Goal: Information Seeking & Learning: Find specific fact

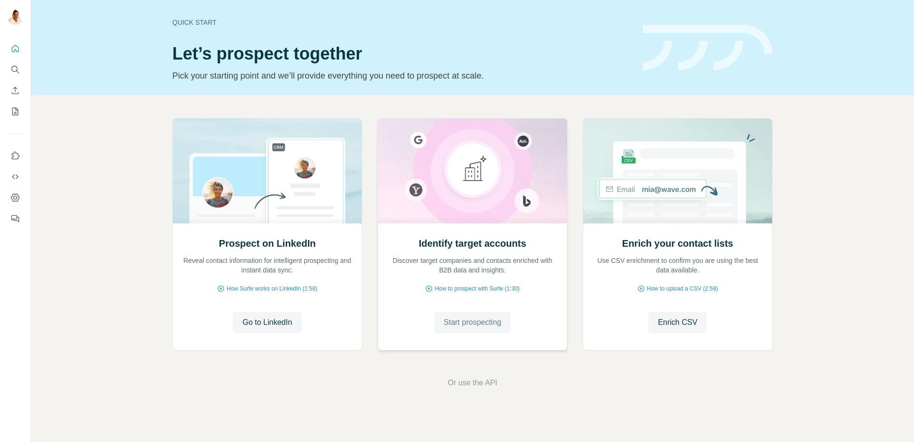
click at [470, 321] on span "Start prospecting" at bounding box center [473, 322] width 58 height 11
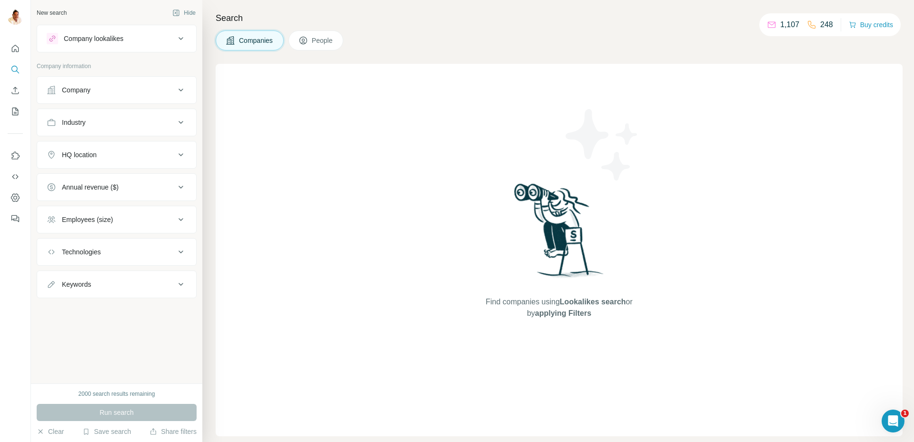
drag, startPoint x: 80, startPoint y: 85, endPoint x: 83, endPoint y: 92, distance: 7.5
click at [80, 85] on div "Company" at bounding box center [76, 90] width 29 height 10
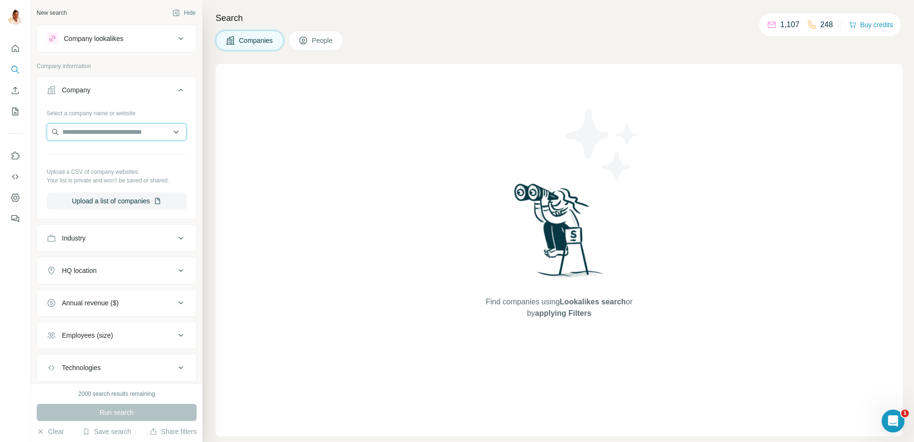
click at [139, 131] on input "text" at bounding box center [117, 131] width 140 height 17
paste input "**********"
type input "**********"
click at [104, 151] on p "Deutsche Digitale Beiräte" at bounding box center [111, 154] width 75 height 10
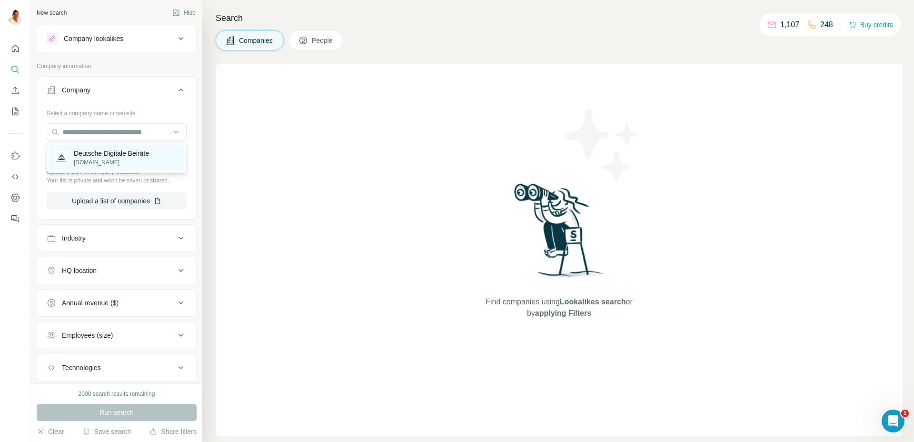
scroll to position [0, 0]
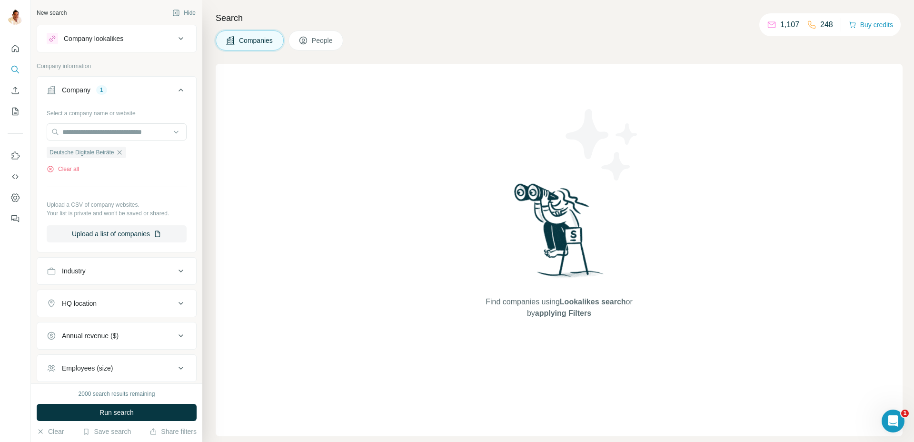
click at [124, 416] on span "Run search" at bounding box center [116, 412] width 34 height 10
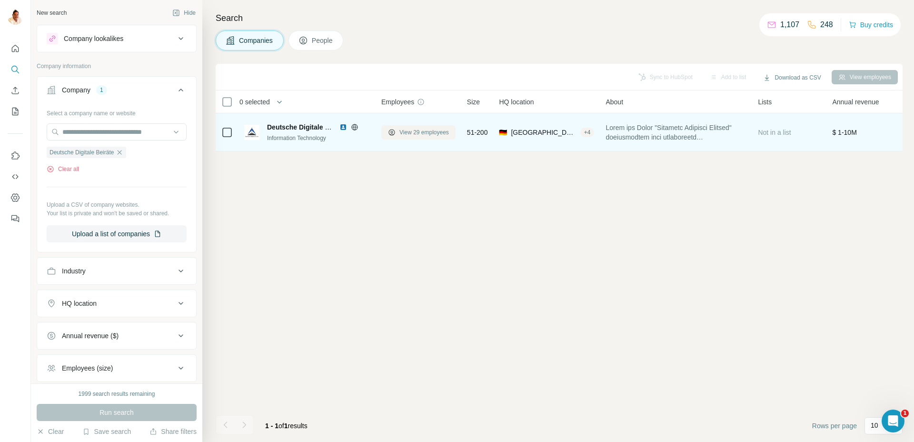
click at [422, 131] on span "View 29 employees" at bounding box center [424, 132] width 50 height 9
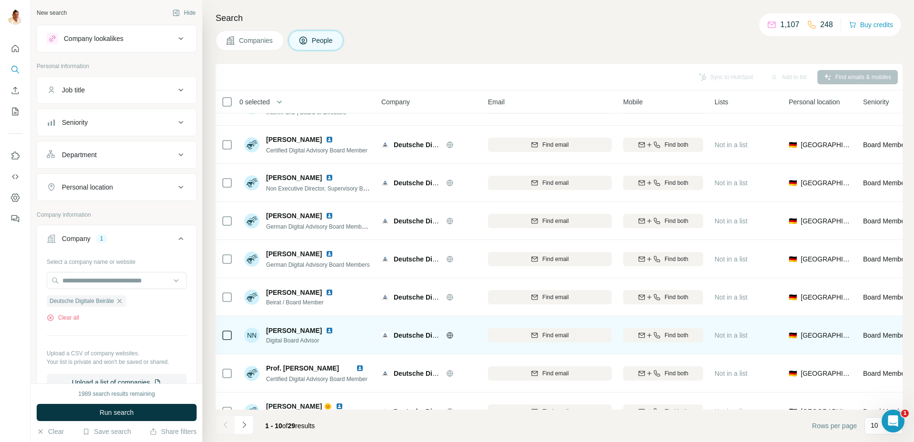
scroll to position [85, 0]
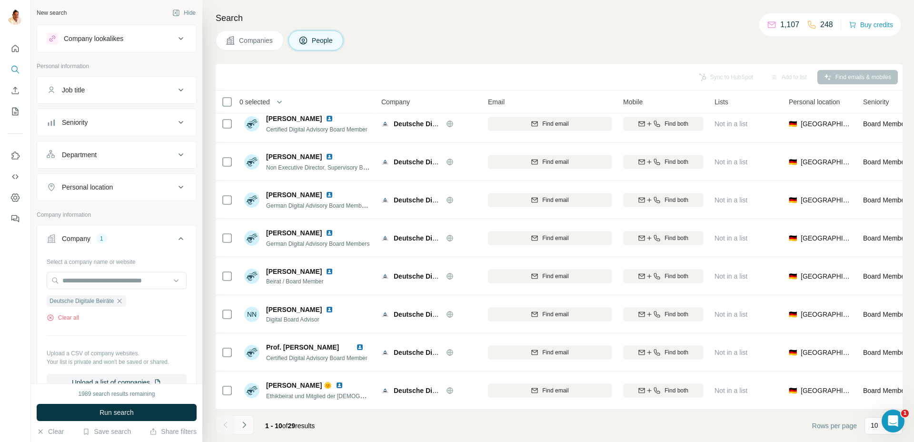
click at [240, 425] on icon "Navigate to next page" at bounding box center [244, 425] width 10 height 10
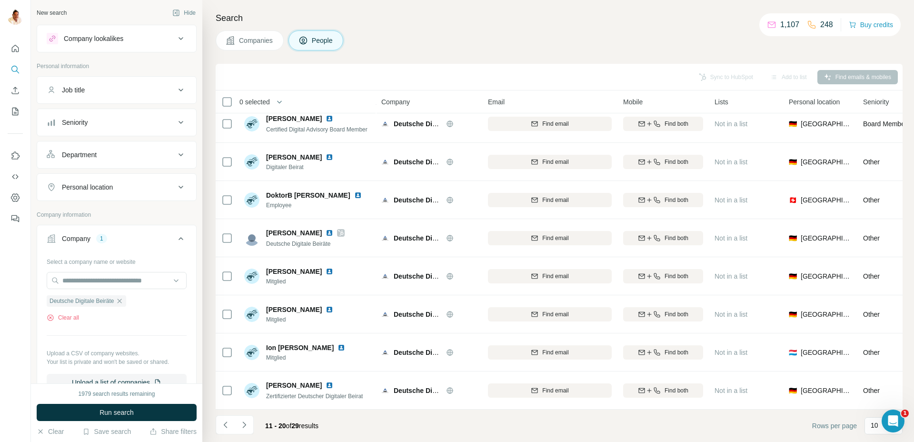
click at [244, 425] on icon "Navigate to next page" at bounding box center [244, 425] width 10 height 10
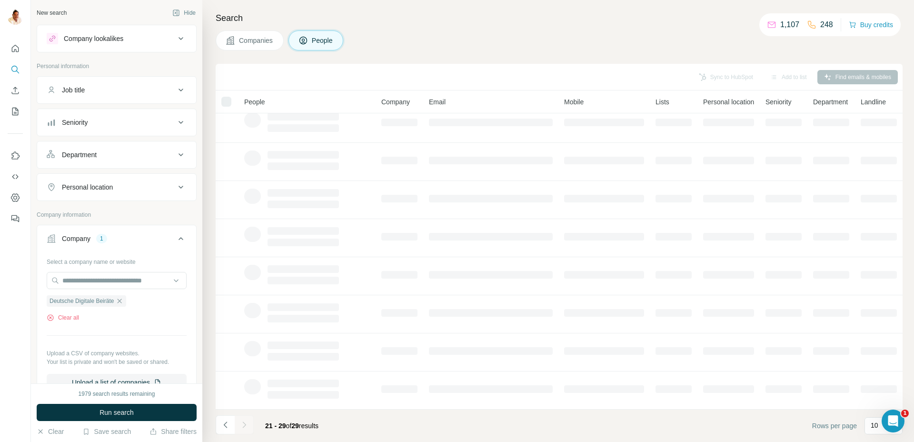
scroll to position [47, 0]
